Goal: Information Seeking & Learning: Learn about a topic

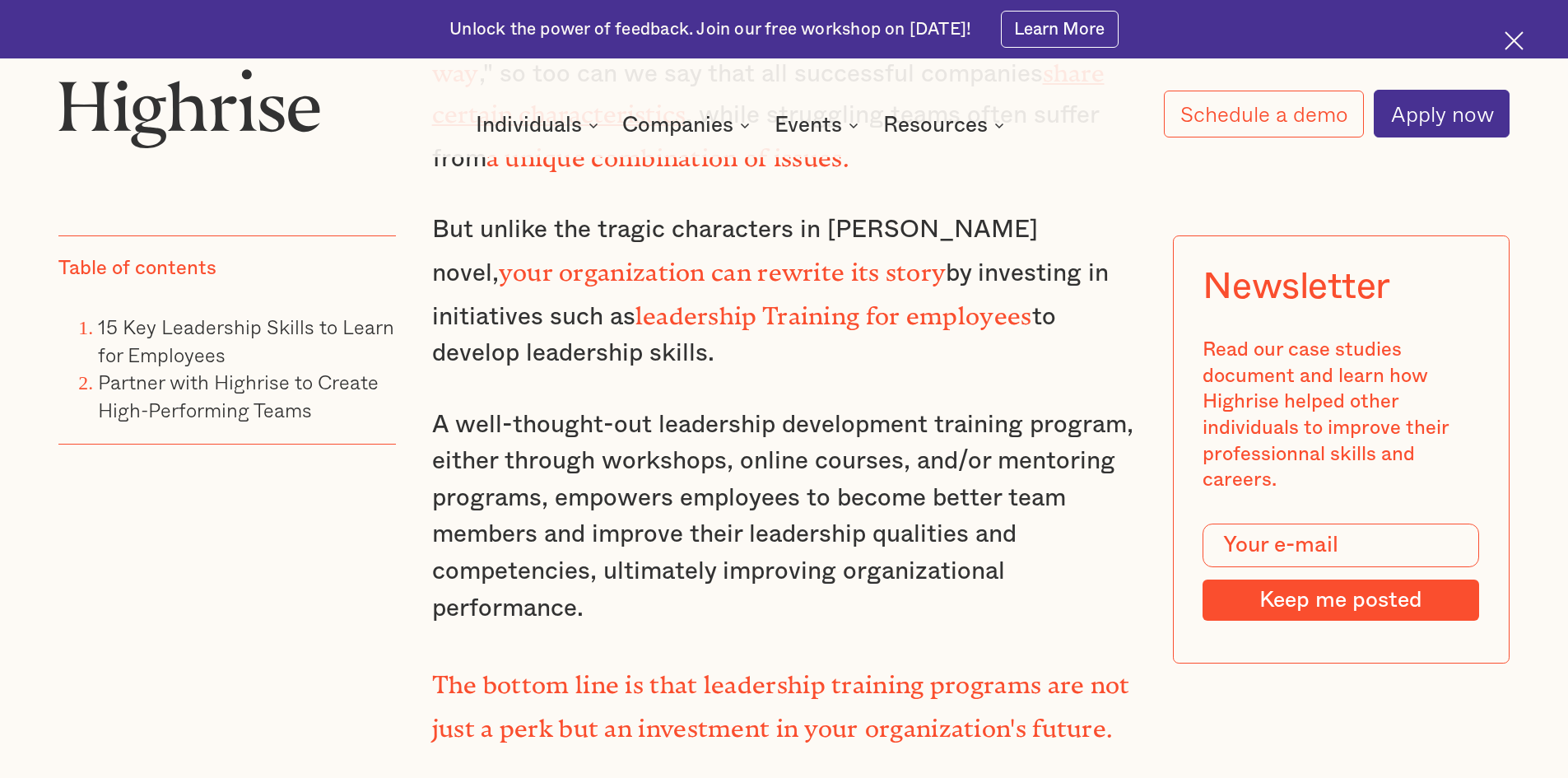
scroll to position [1811, 0]
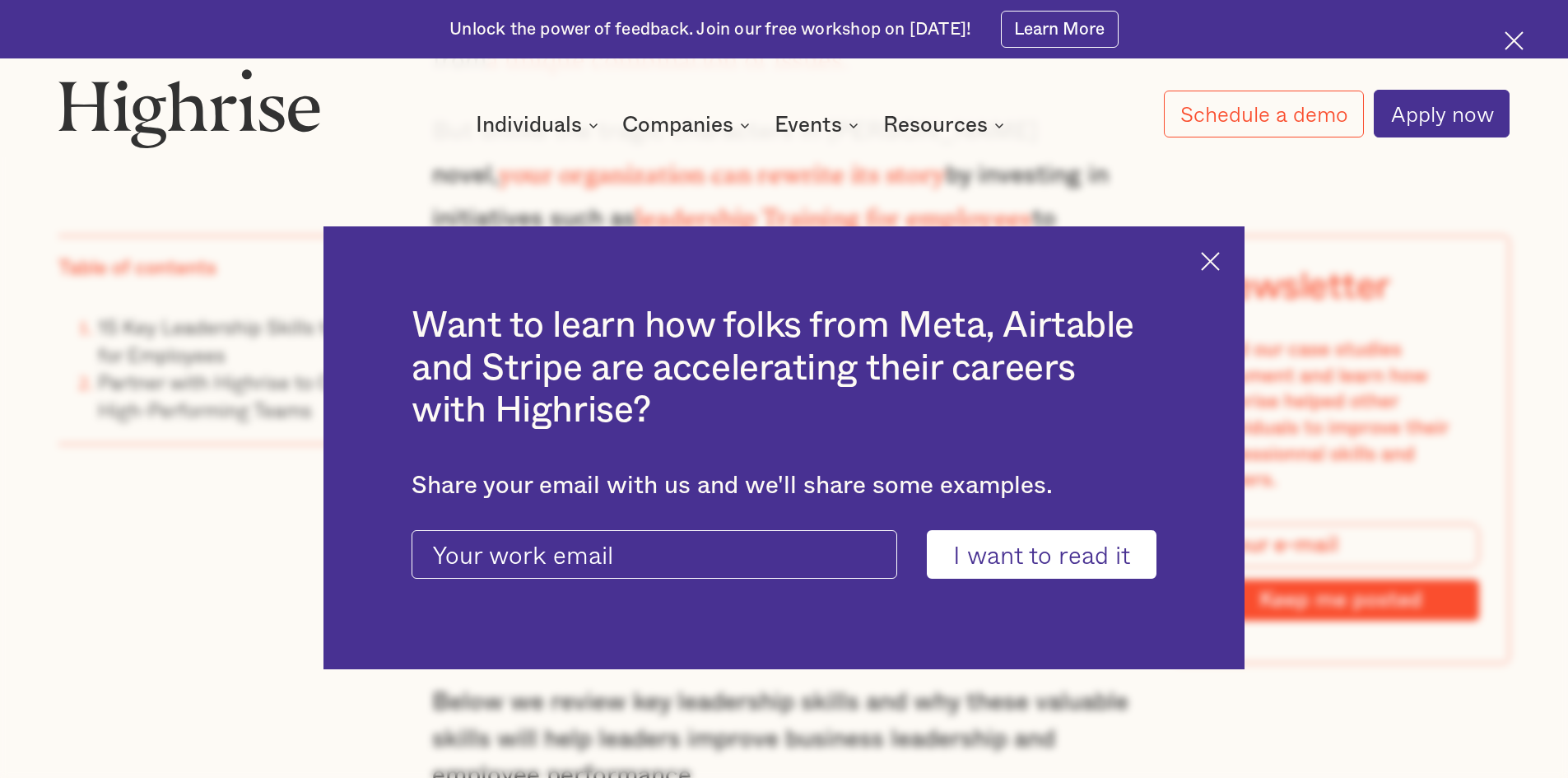
click at [1219, 260] on img at bounding box center [1211, 261] width 19 height 19
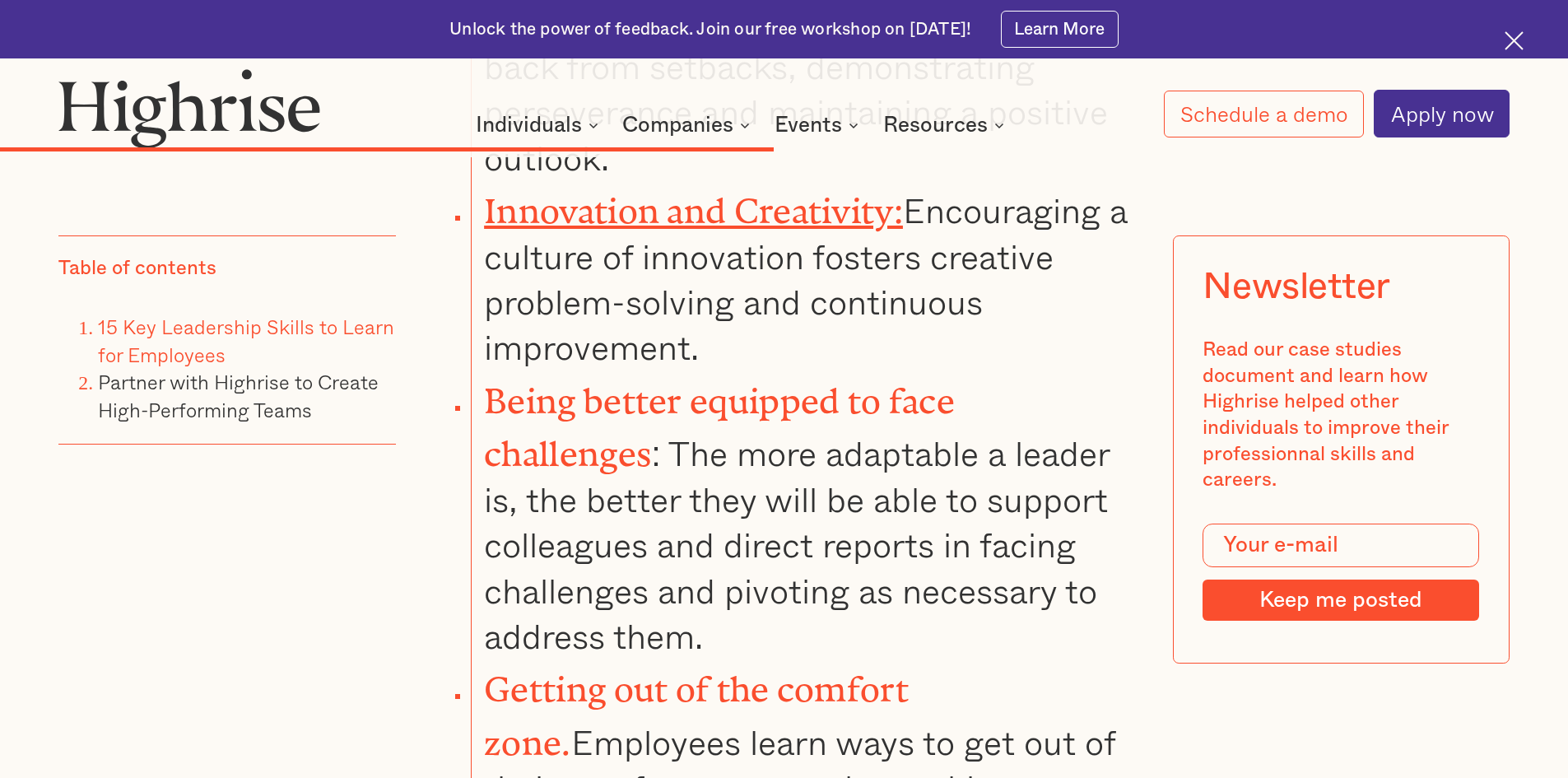
scroll to position [16387, 0]
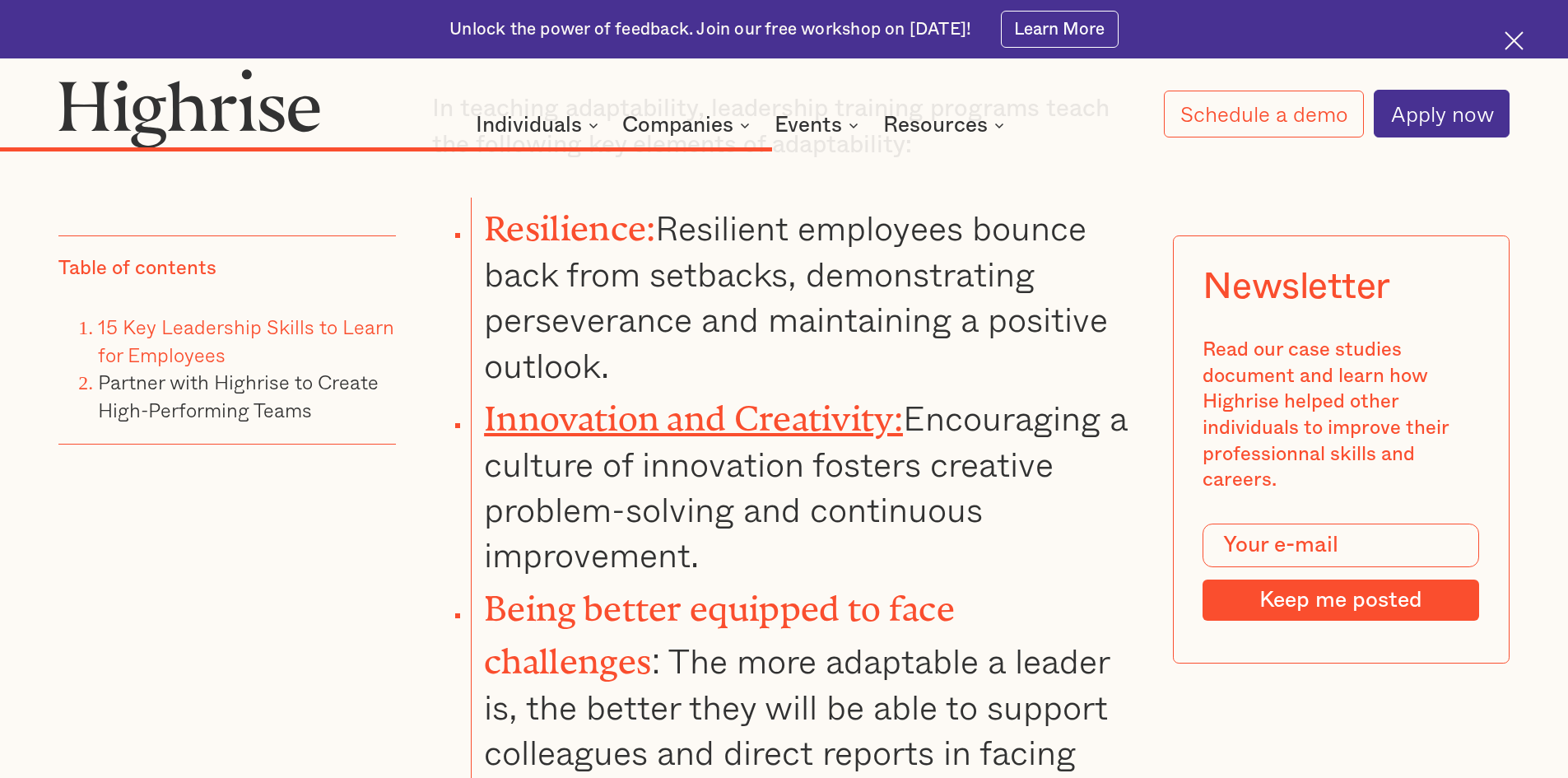
drag, startPoint x: 861, startPoint y: 684, endPoint x: 430, endPoint y: 397, distance: 517.8
click at [430, 397] on ul "Resilience: Resilient employees bounce back from setbacks, demonstrating persev…" at bounding box center [769, 733] width 733 height 1070
copy li "Getting out of the comfort zone. Employees learn ways to get out of their comfo…"
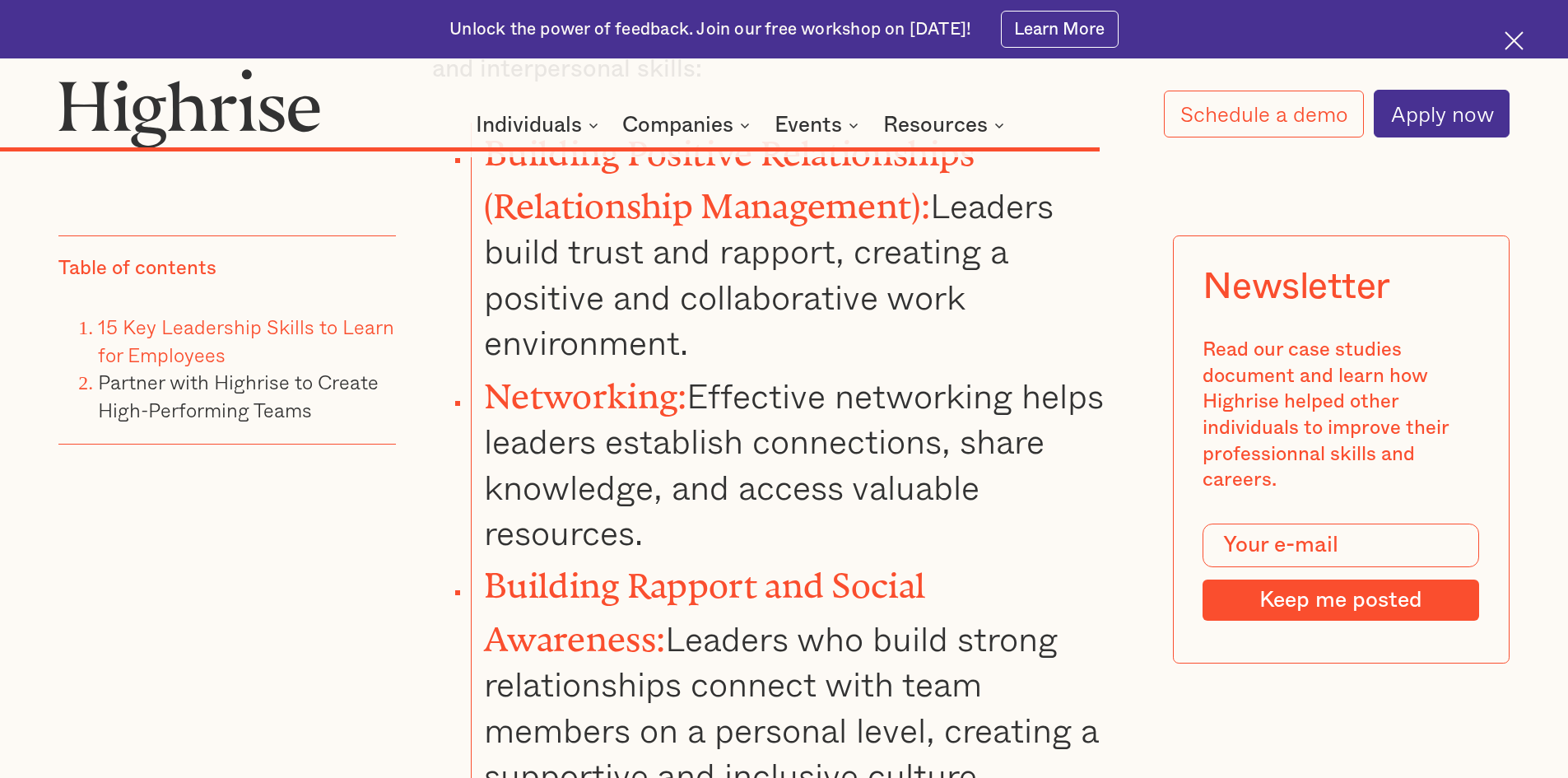
scroll to position [22315, 0]
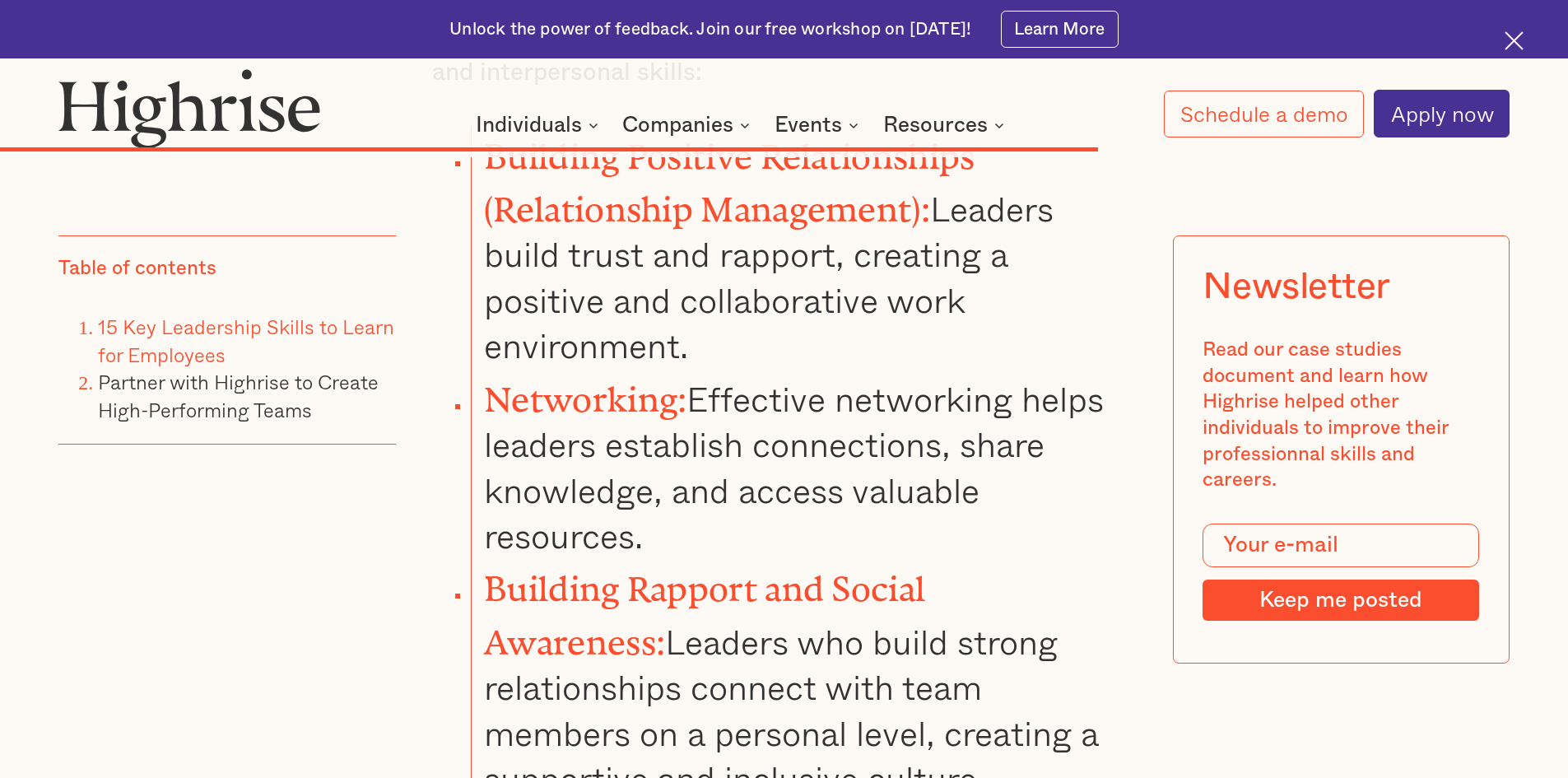
drag, startPoint x: 989, startPoint y: 442, endPoint x: 438, endPoint y: 332, distance: 561.9
click at [438, 332] on ul "Building Positive Relationships (Relationship Management): Leaders build trust …" at bounding box center [769, 726] width 733 height 1201
copy li "Leading and Influencing Others : Possessing a high level of interpersonal skill…"
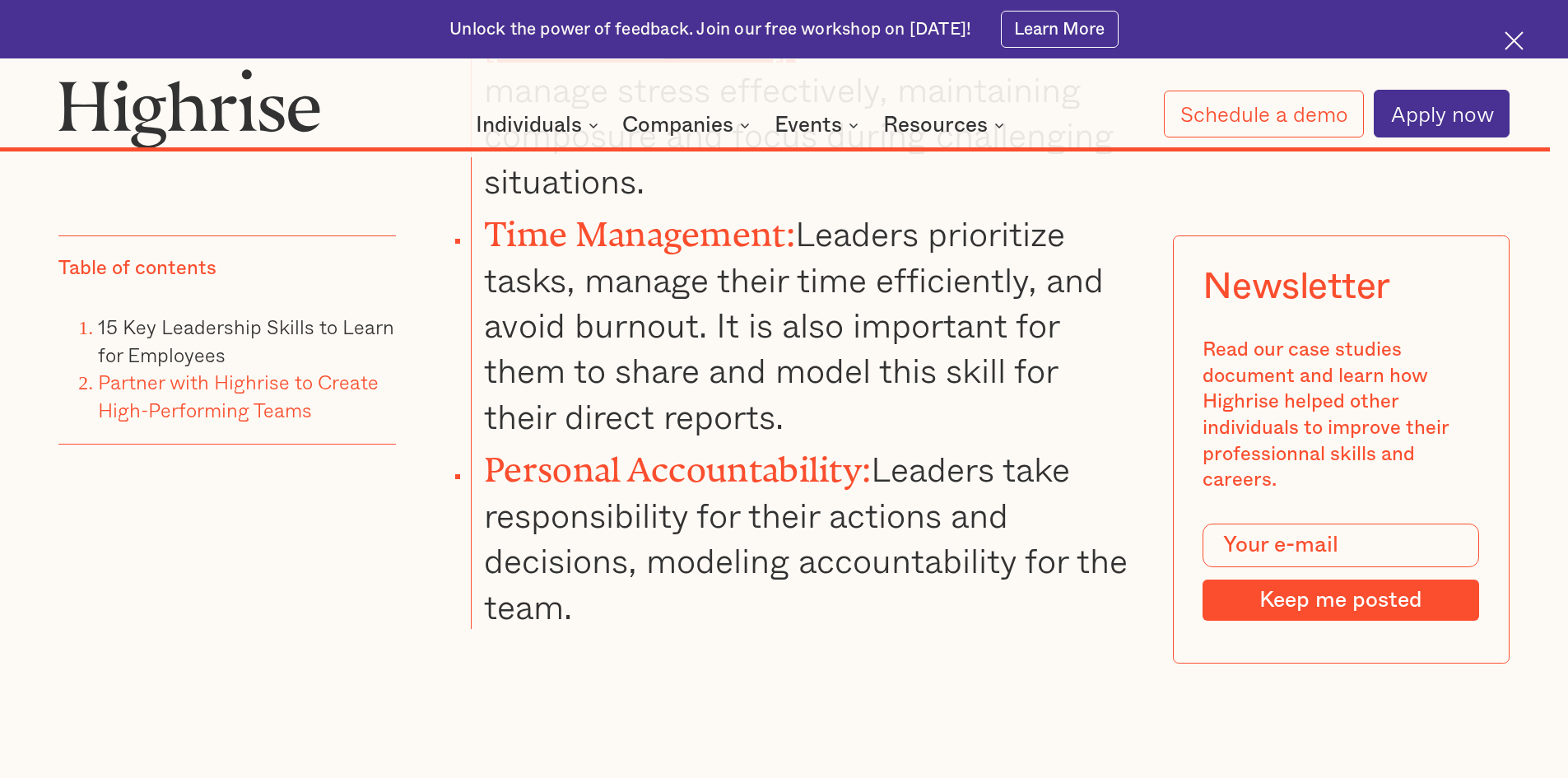
scroll to position [31043, 0]
